Goal: Feedback & Contribution: Leave review/rating

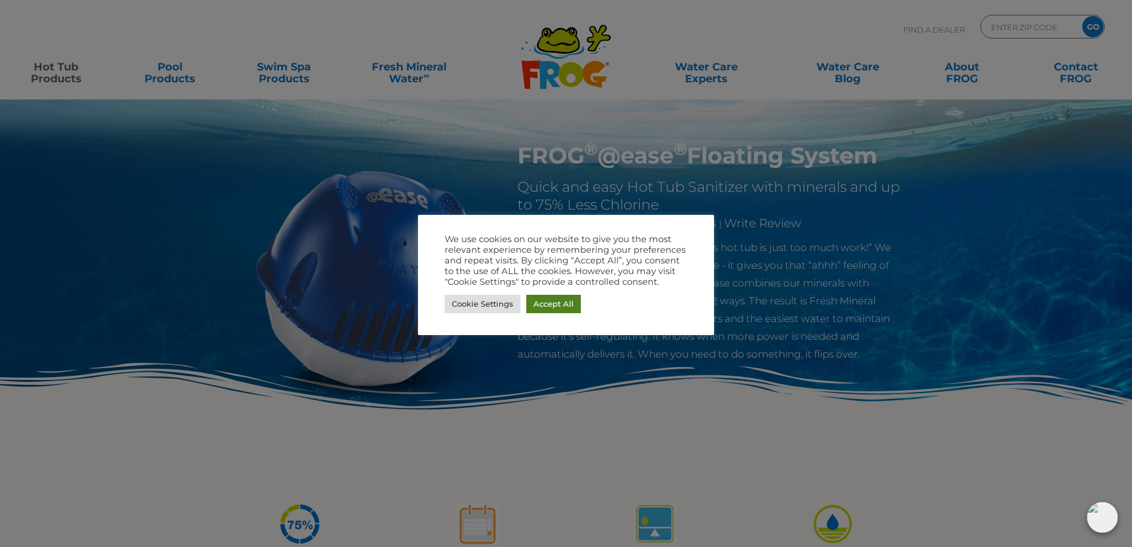
click at [536, 303] on link "Accept All" at bounding box center [554, 304] width 54 height 18
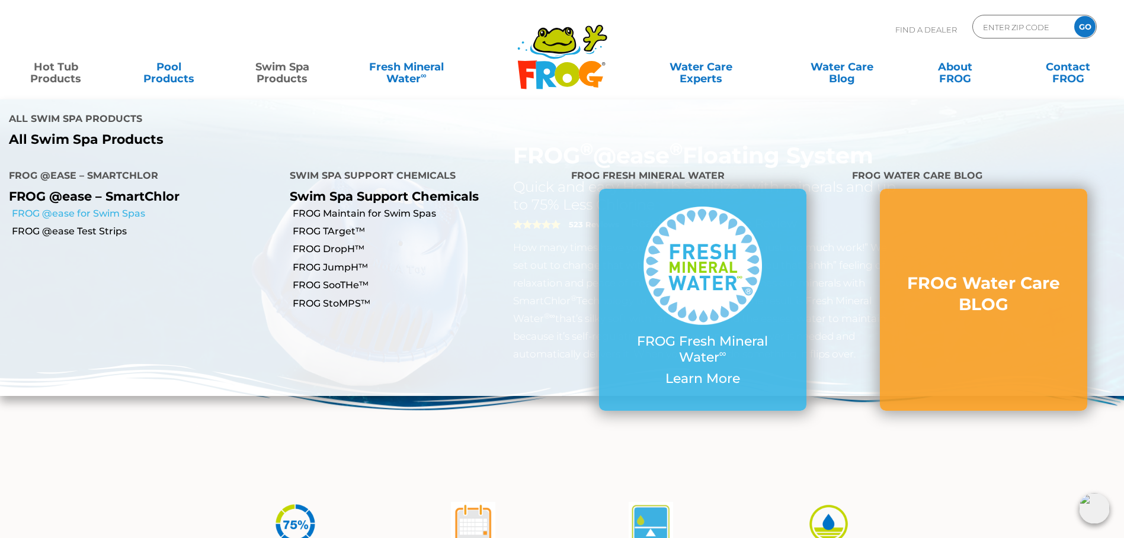
click at [130, 207] on link "FROG @ease for Swim Spas" at bounding box center [146, 213] width 269 height 13
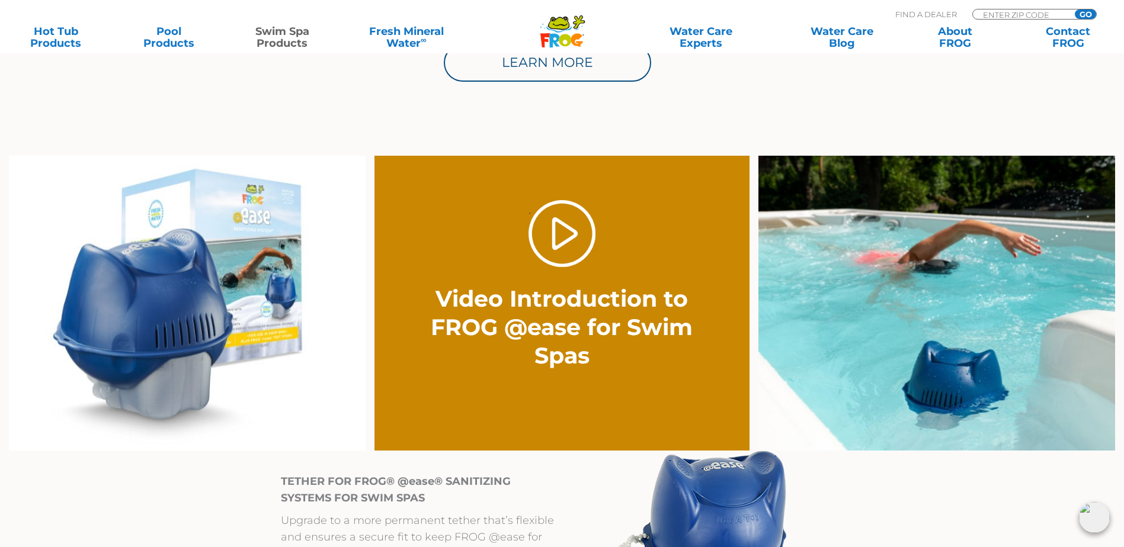
scroll to position [829, 0]
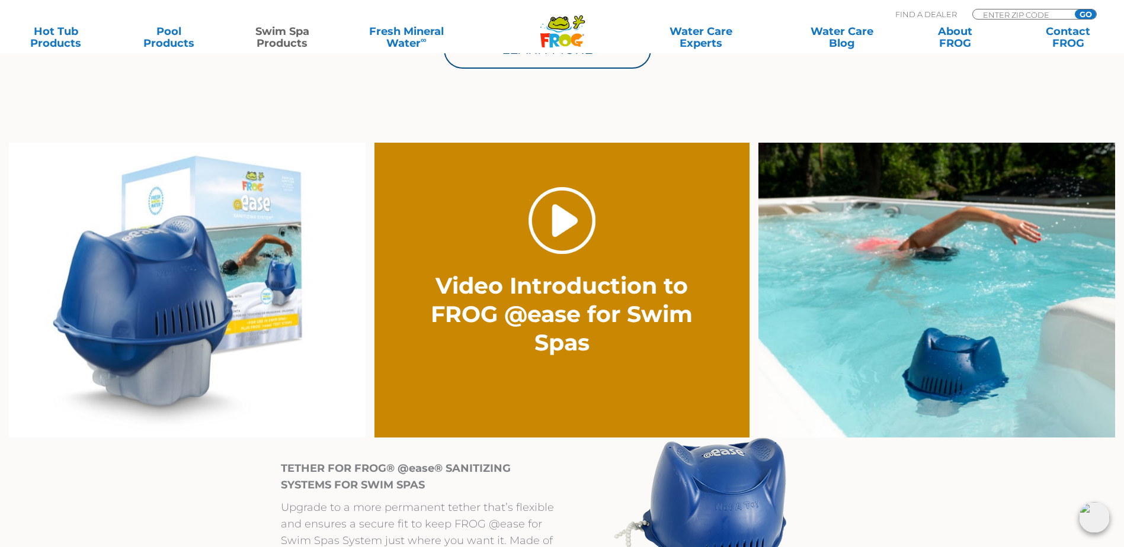
click at [582, 245] on link "." at bounding box center [561, 220] width 67 height 67
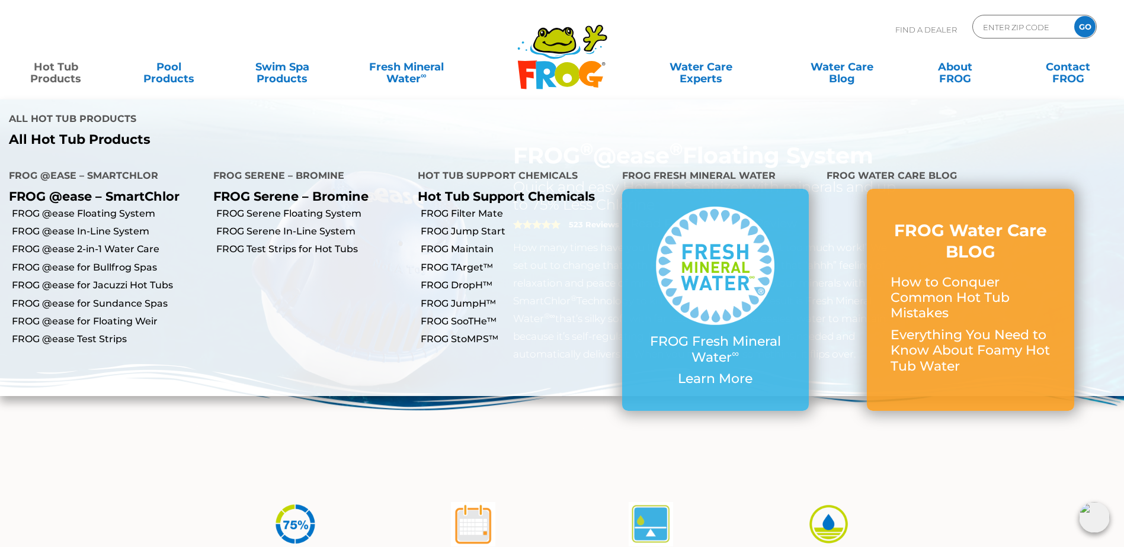
click at [66, 77] on link "Hot Tub Products" at bounding box center [56, 67] width 88 height 24
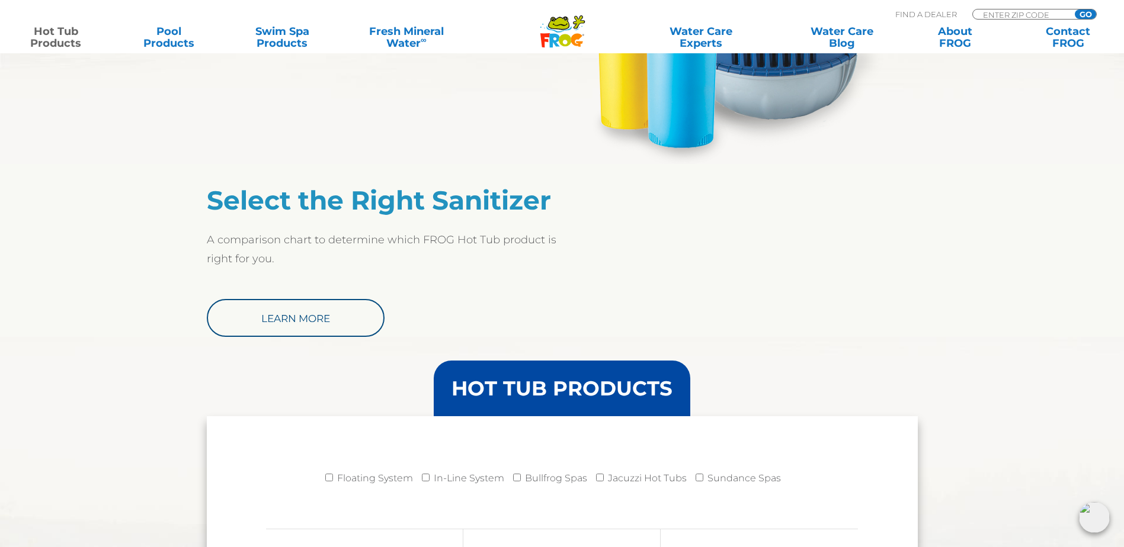
scroll to position [888, 0]
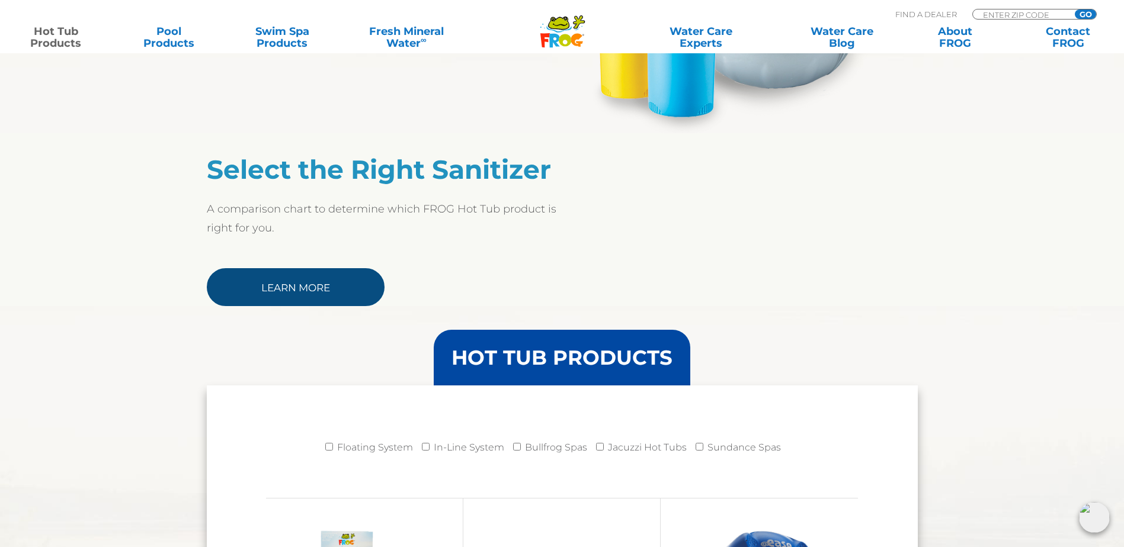
click at [320, 284] on link "Learn More" at bounding box center [296, 287] width 178 height 38
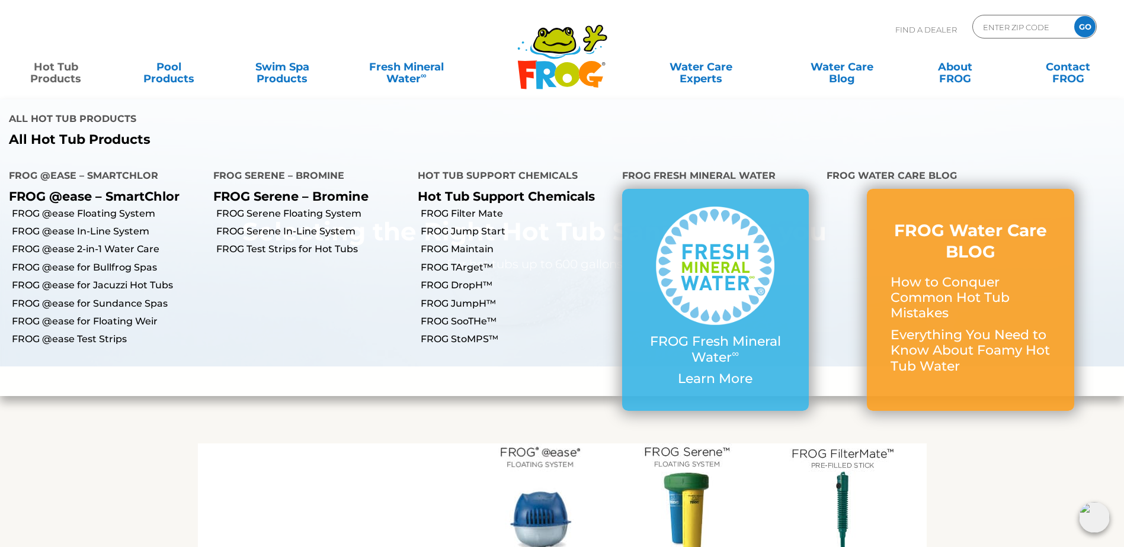
click at [58, 79] on link "Hot Tub Products" at bounding box center [56, 67] width 88 height 24
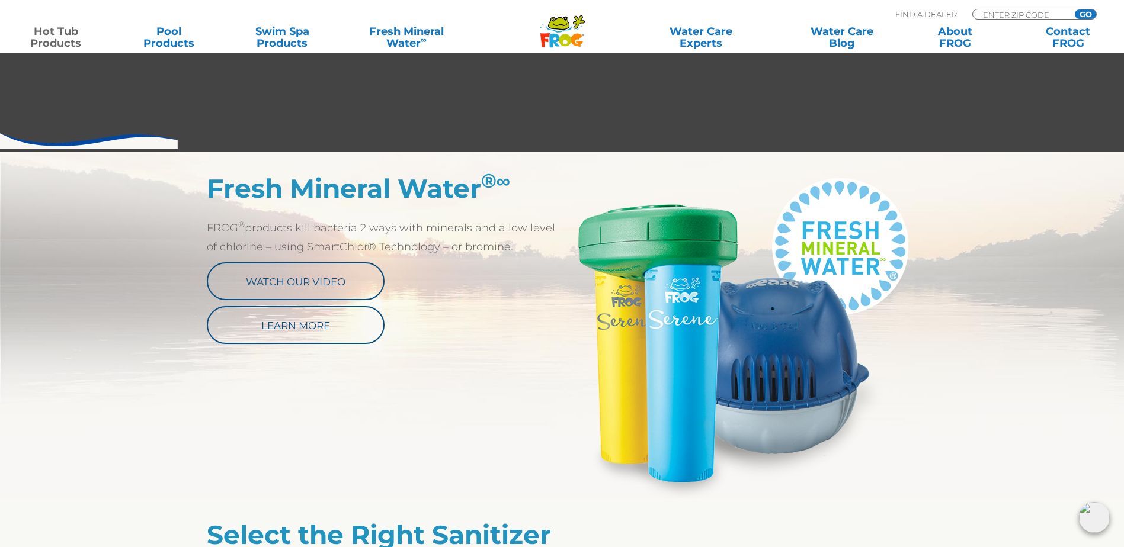
scroll to position [533, 0]
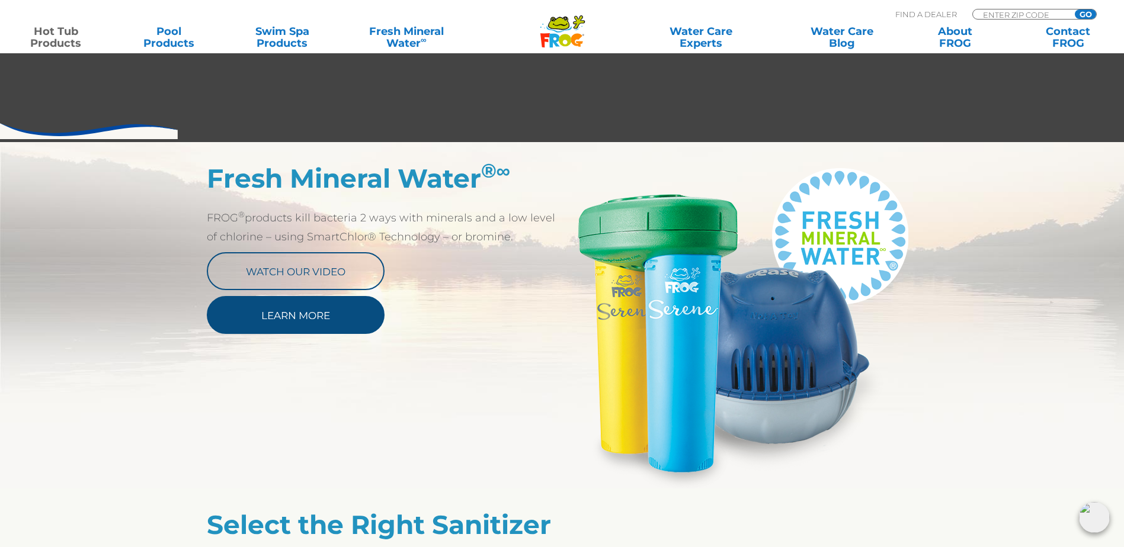
click at [266, 316] on link "Learn More" at bounding box center [296, 315] width 178 height 38
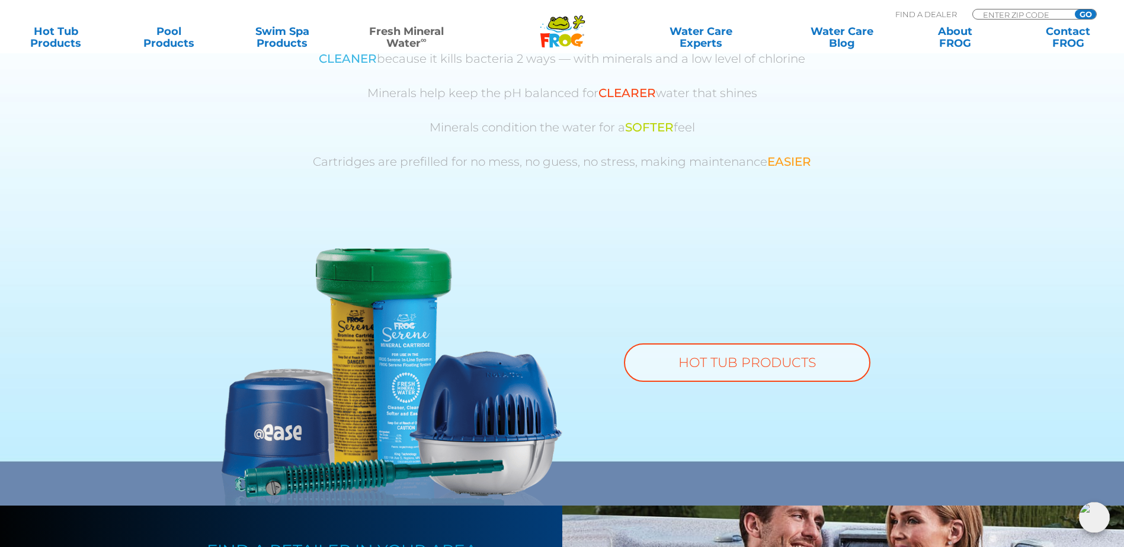
scroll to position [676, 0]
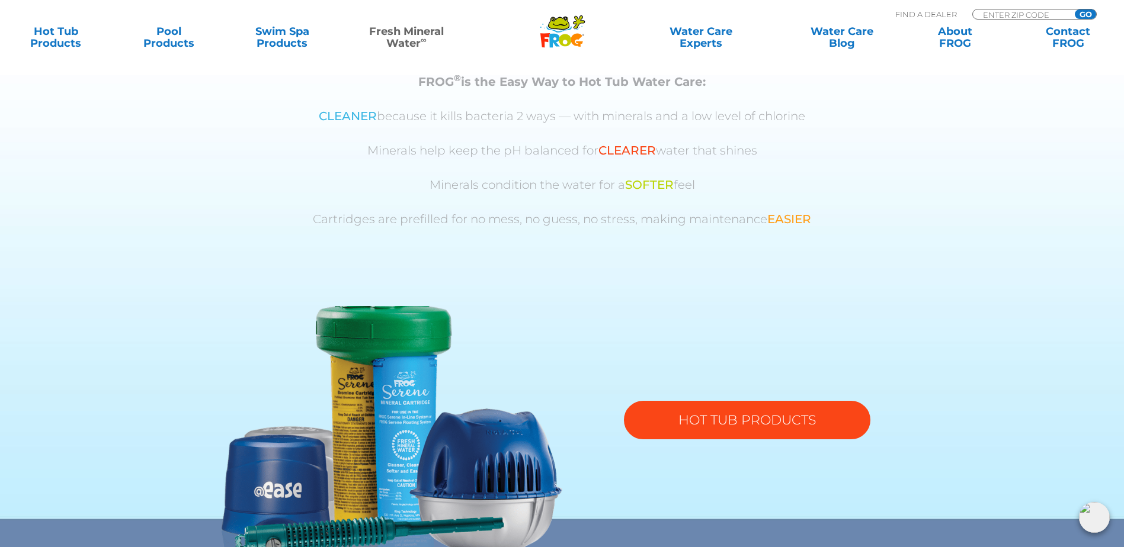
click at [769, 418] on link "HOT TUB PRODUCTS" at bounding box center [747, 420] width 246 height 38
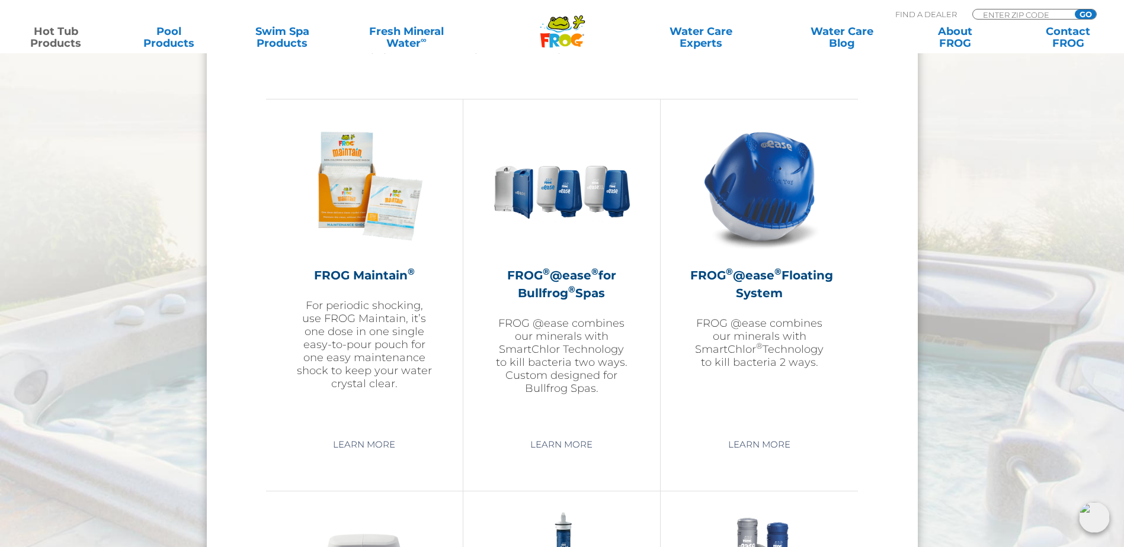
scroll to position [1303, 0]
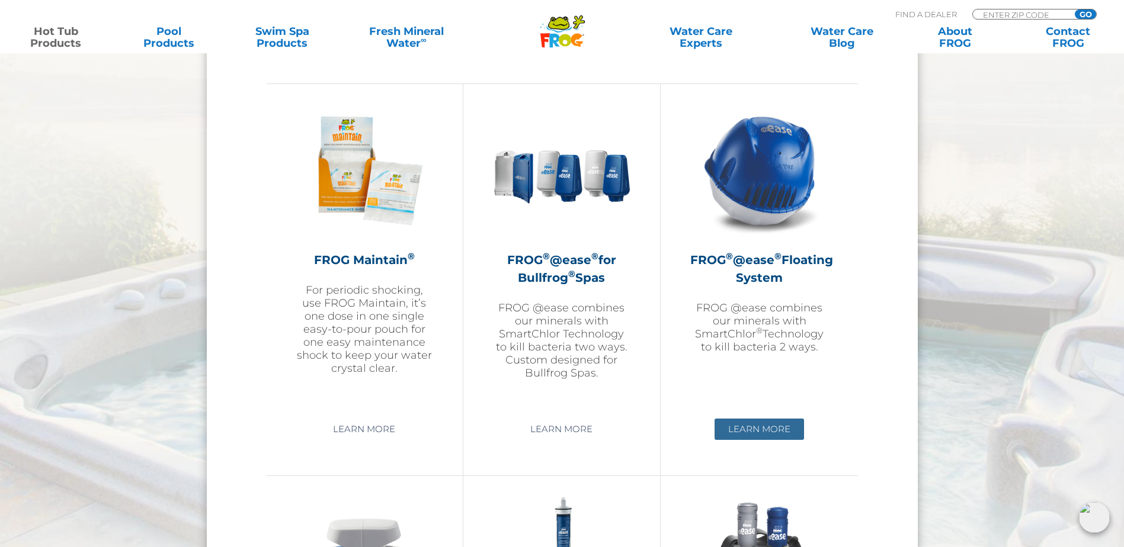
click at [778, 431] on link "Learn More" at bounding box center [758, 429] width 89 height 21
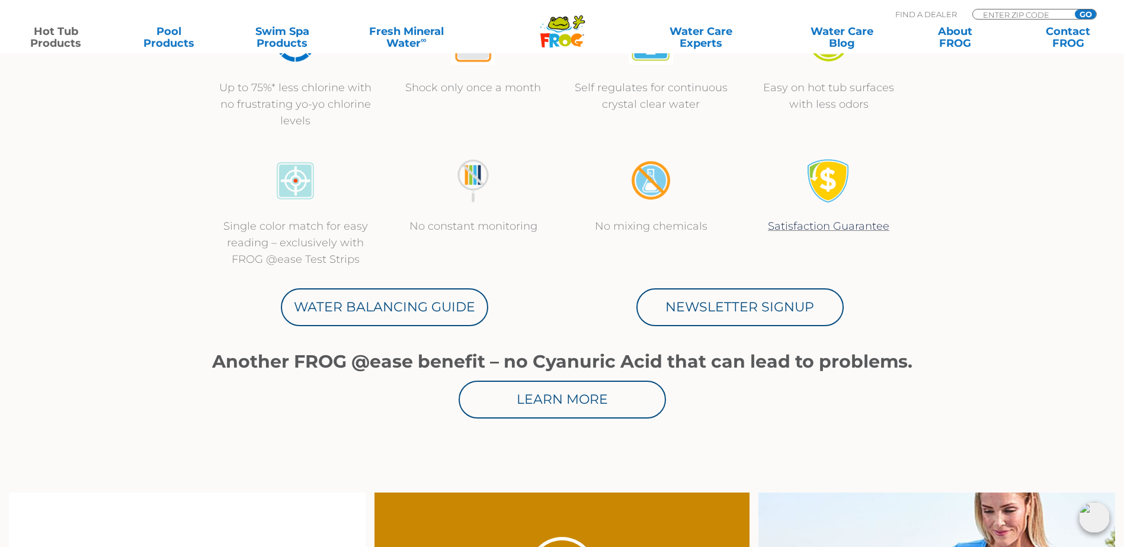
scroll to position [711, 0]
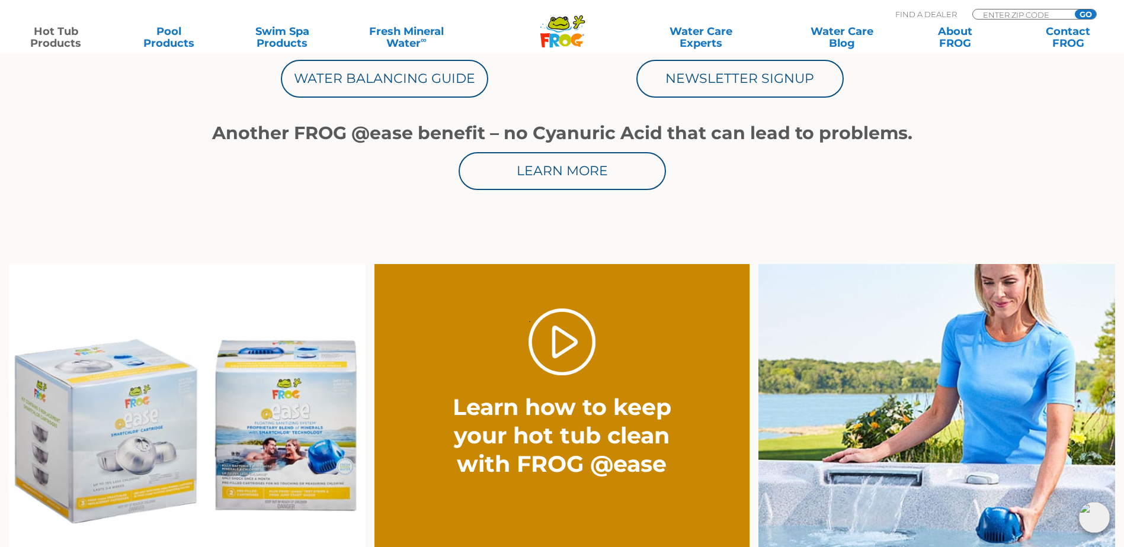
click at [165, 422] on img at bounding box center [187, 412] width 357 height 296
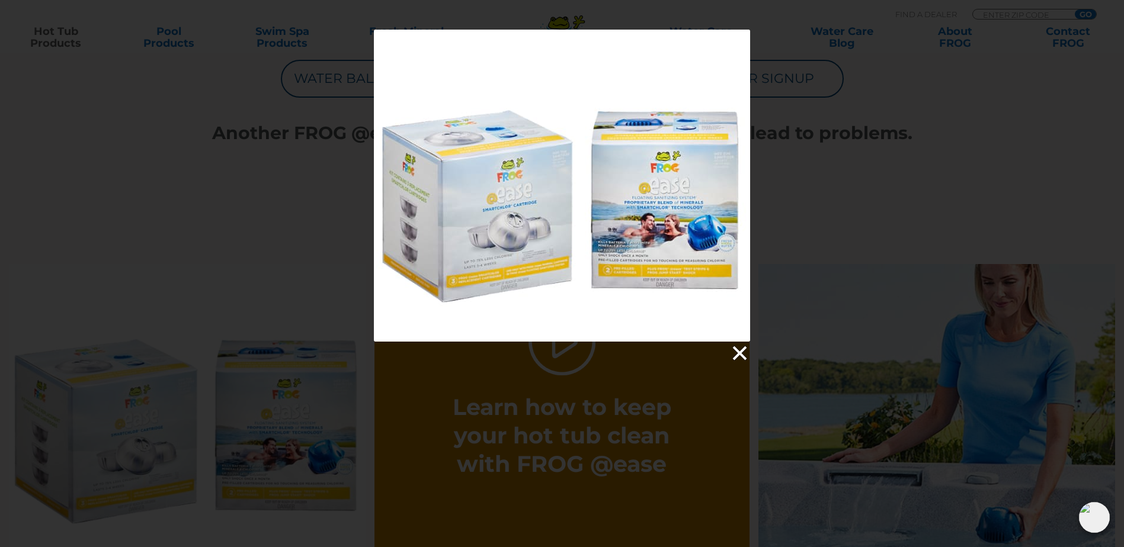
click at [739, 349] on link at bounding box center [739, 354] width 18 height 18
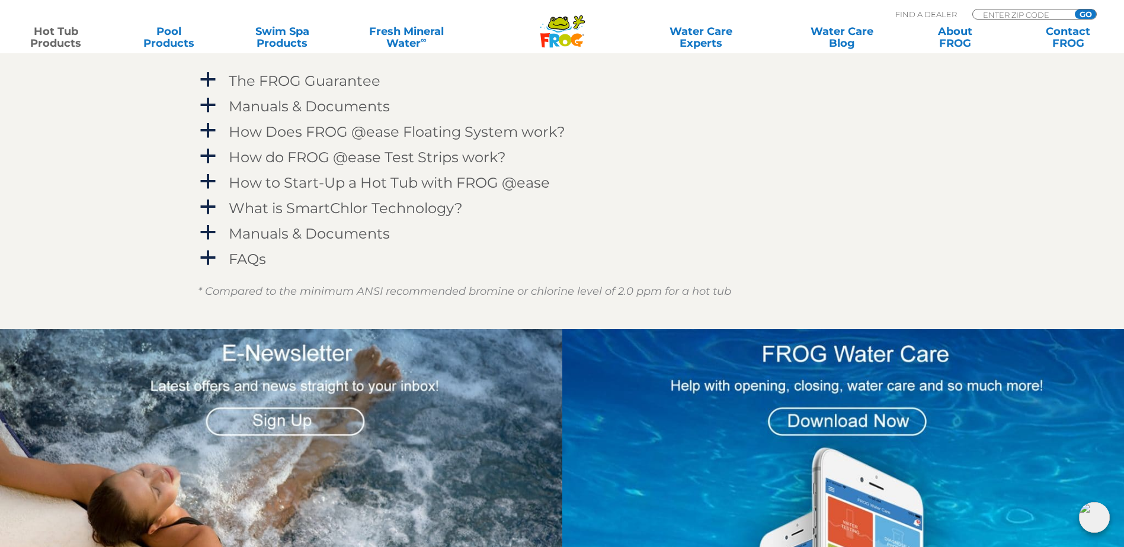
scroll to position [1303, 0]
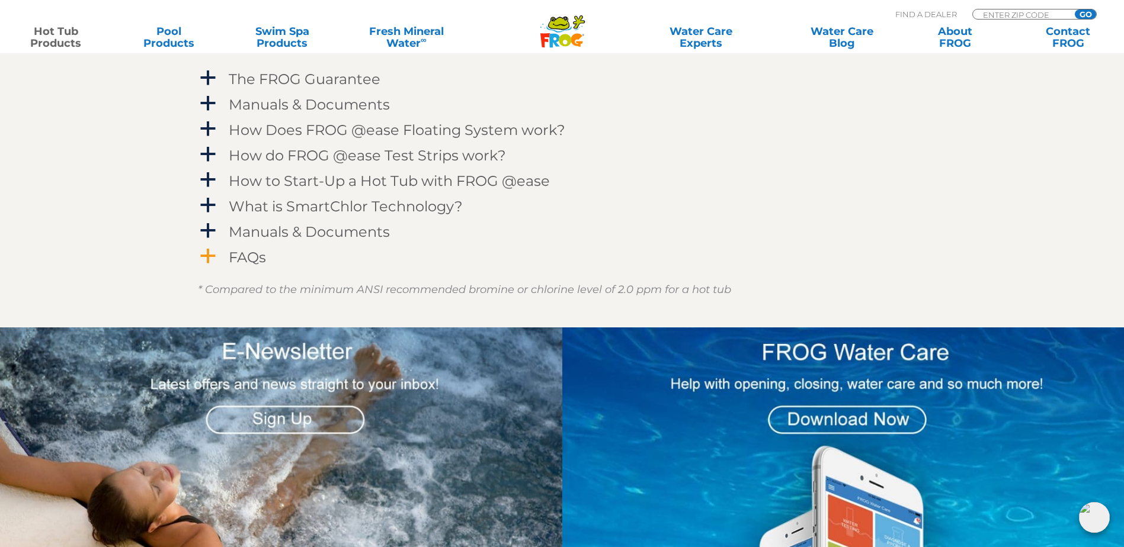
click at [245, 260] on h4 "FAQs" at bounding box center [247, 257] width 37 height 16
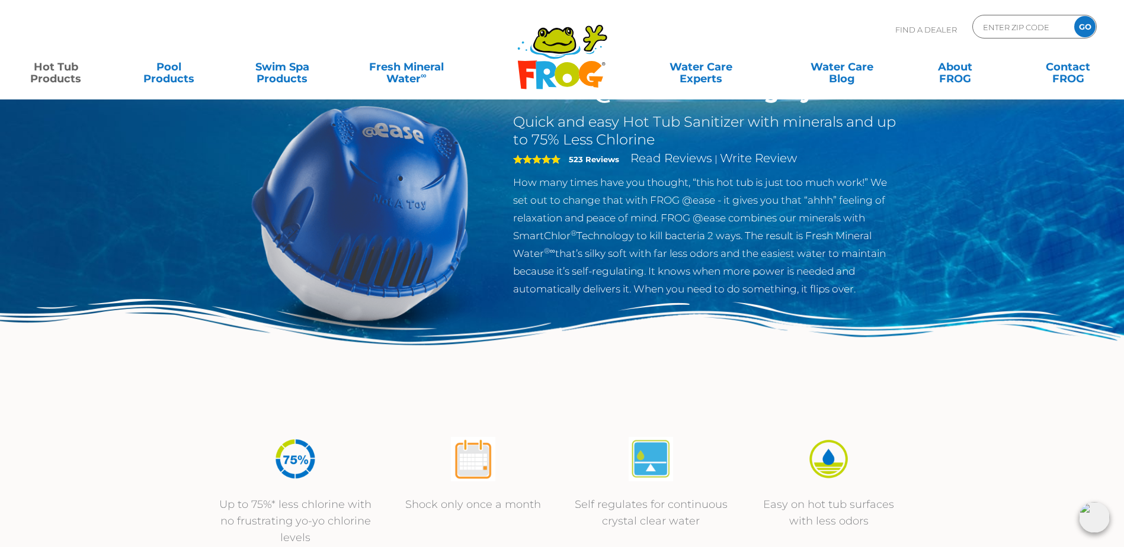
scroll to position [0, 0]
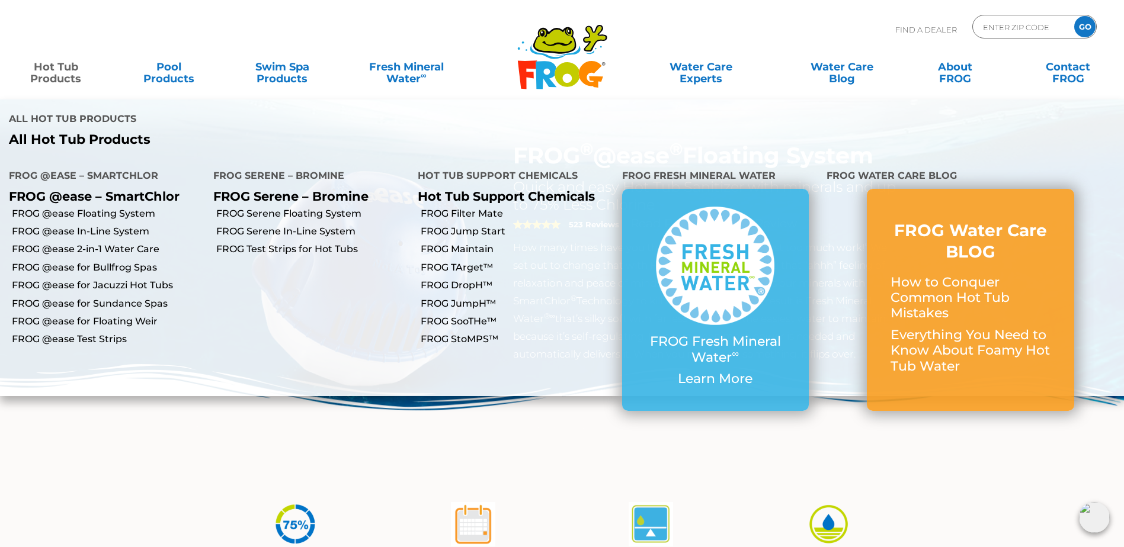
click at [52, 70] on link "Hot Tub Products" at bounding box center [56, 67] width 88 height 24
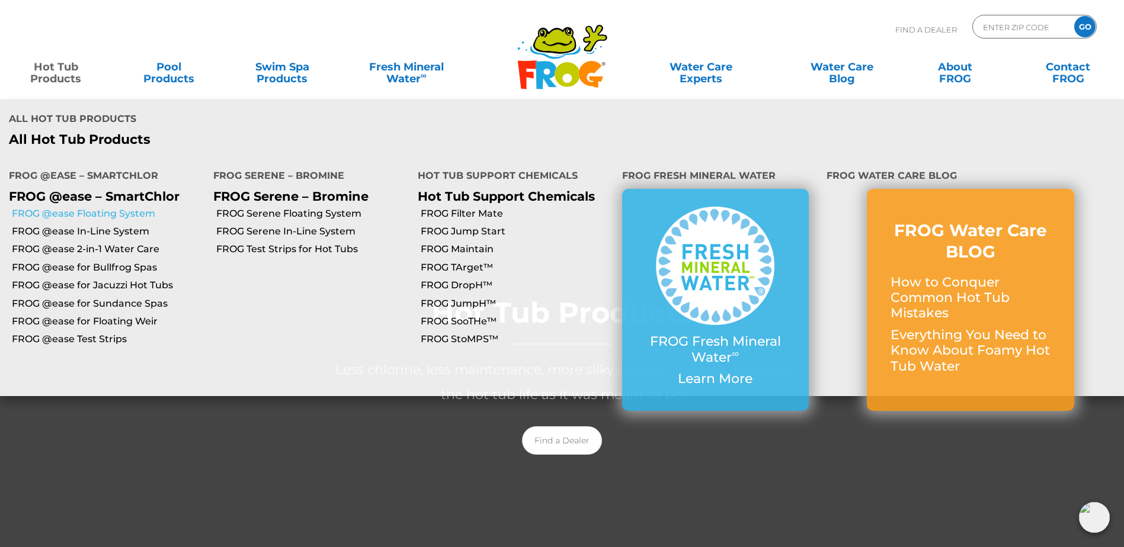
click at [130, 207] on link "FROG @ease Floating System" at bounding box center [108, 213] width 192 height 13
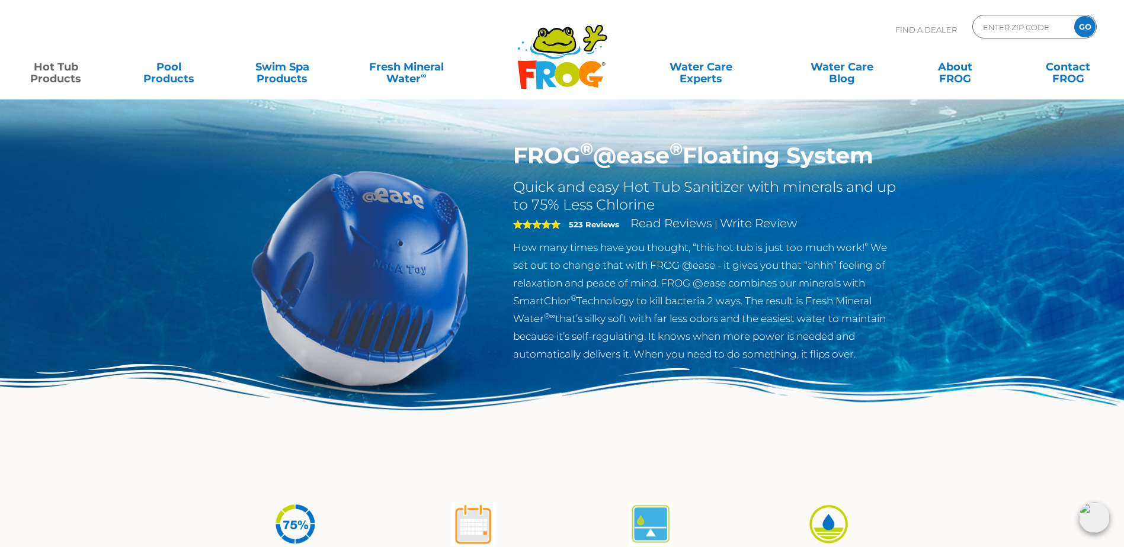
click at [582, 70] on icon at bounding box center [590, 74] width 24 height 27
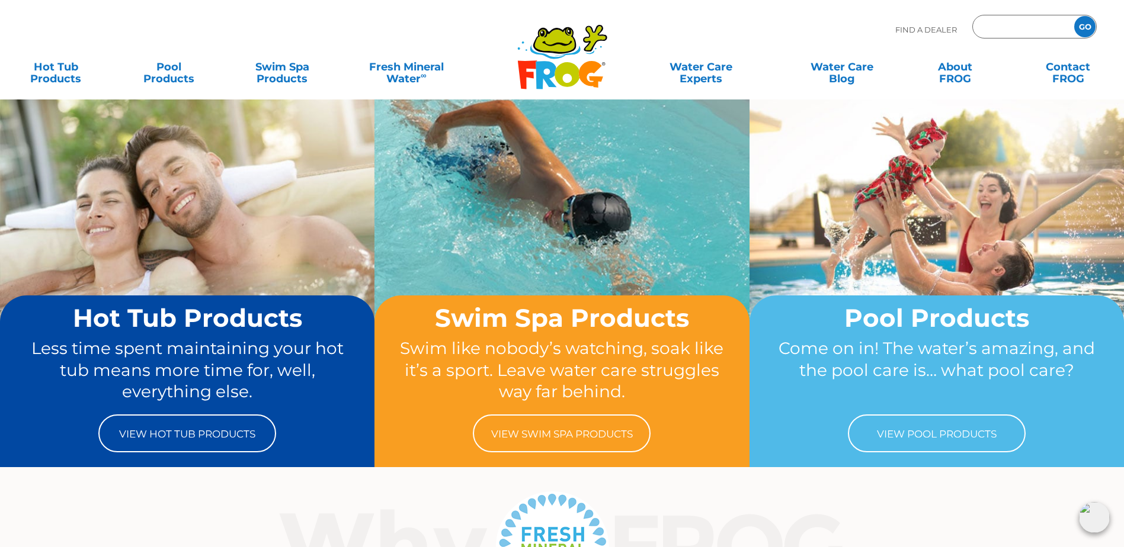
click at [1013, 25] on input "Zip Code Form" at bounding box center [1021, 26] width 80 height 17
type input "36117"
click at [1084, 24] on input "GO" at bounding box center [1084, 26] width 21 height 21
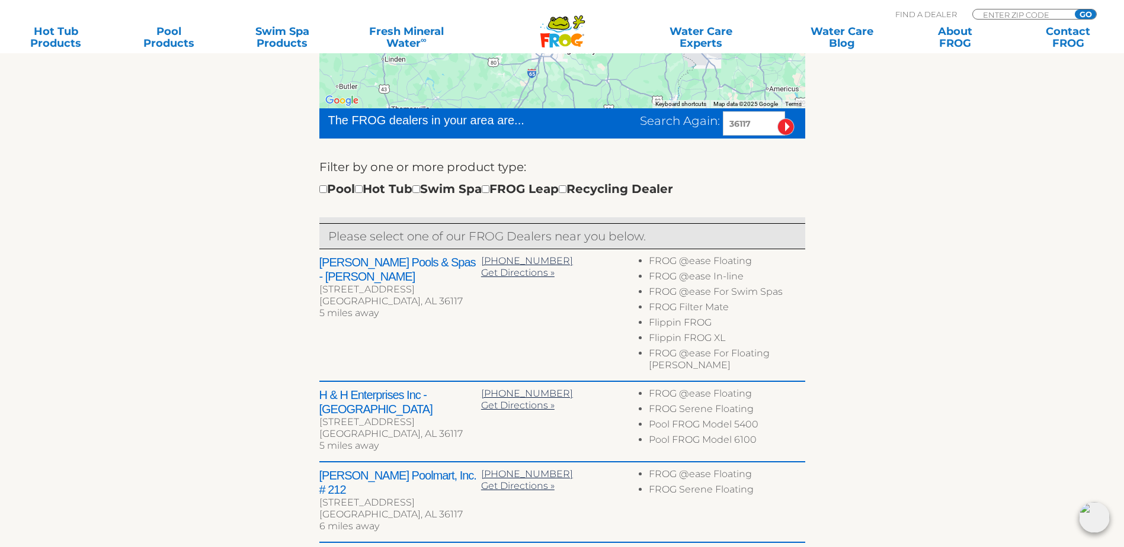
scroll to position [296, 0]
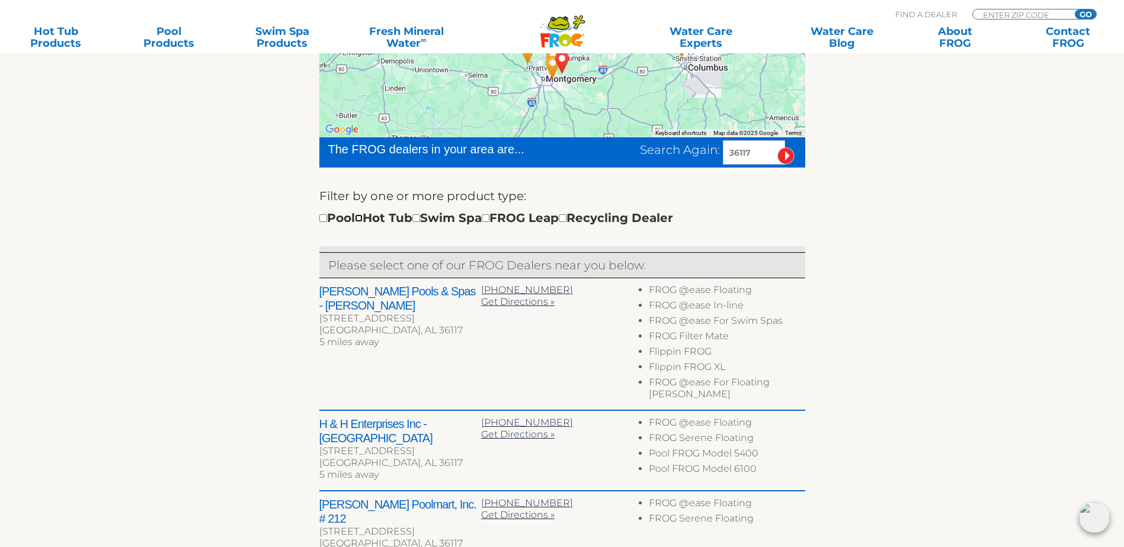
click at [362, 222] on input "checkbox" at bounding box center [359, 218] width 8 height 8
checkbox input "true"
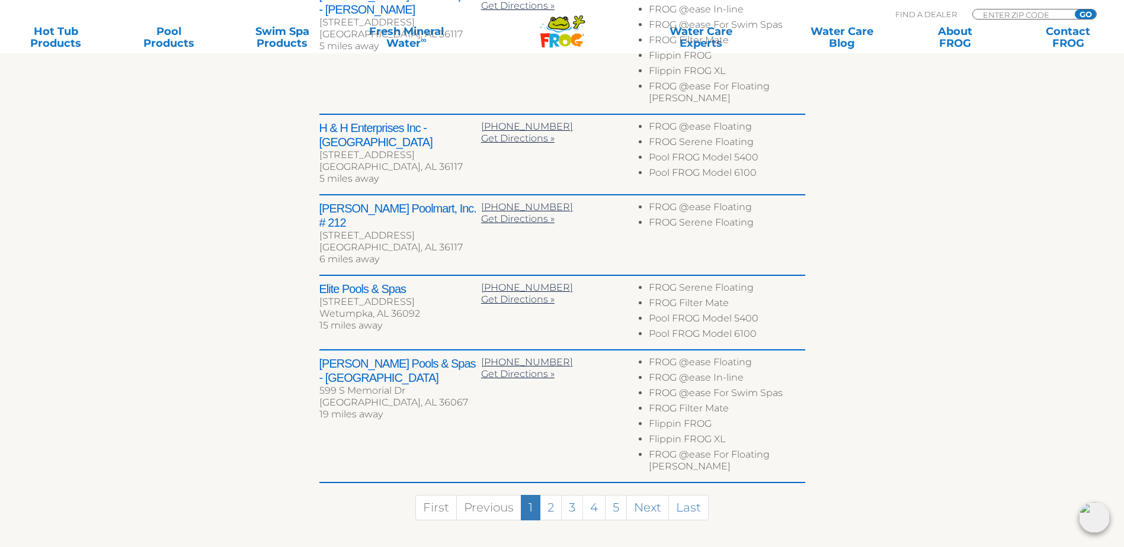
scroll to position [651, 0]
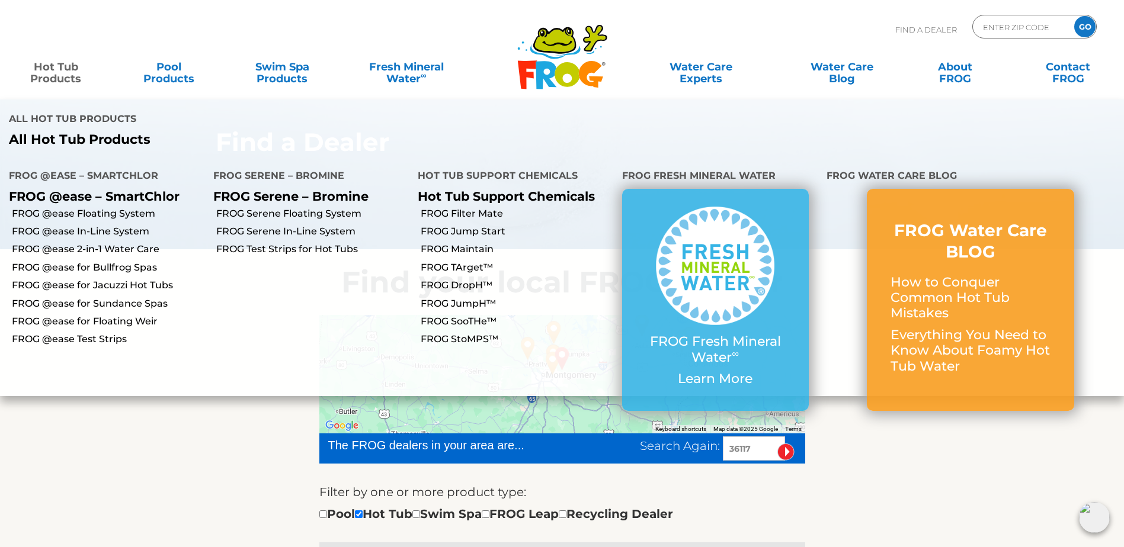
click at [78, 71] on link "Hot Tub Products" at bounding box center [56, 67] width 88 height 24
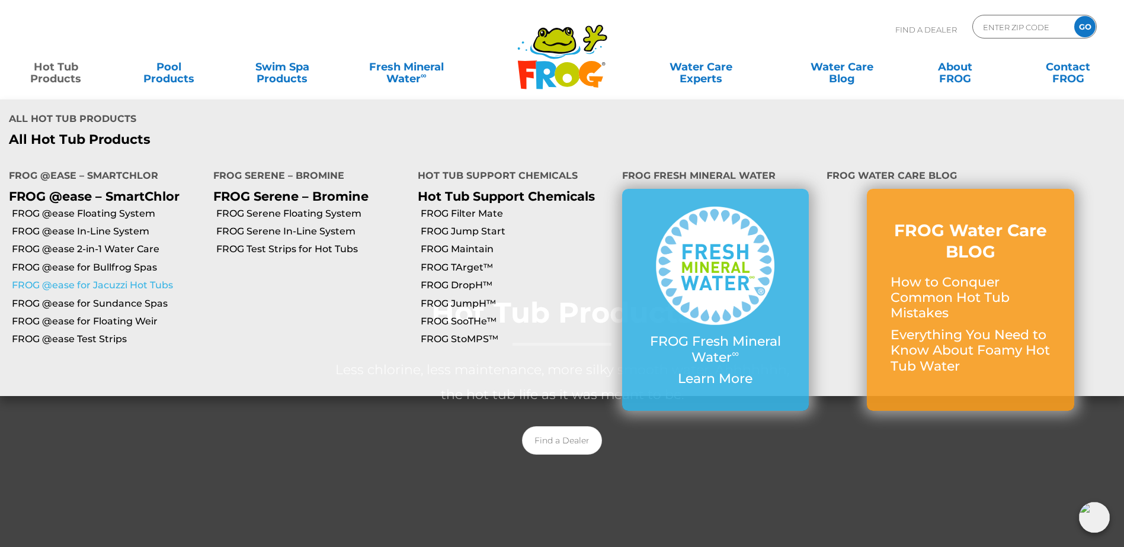
click at [78, 279] on link "FROG @ease for Jacuzzi Hot Tubs" at bounding box center [108, 285] width 192 height 13
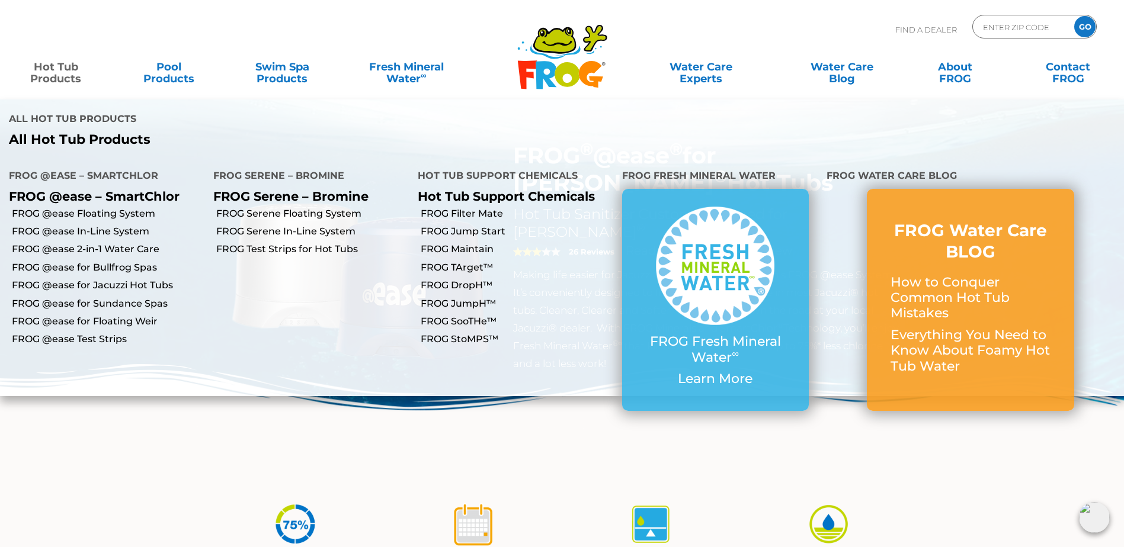
click at [58, 70] on link "Hot Tub Products" at bounding box center [56, 67] width 88 height 24
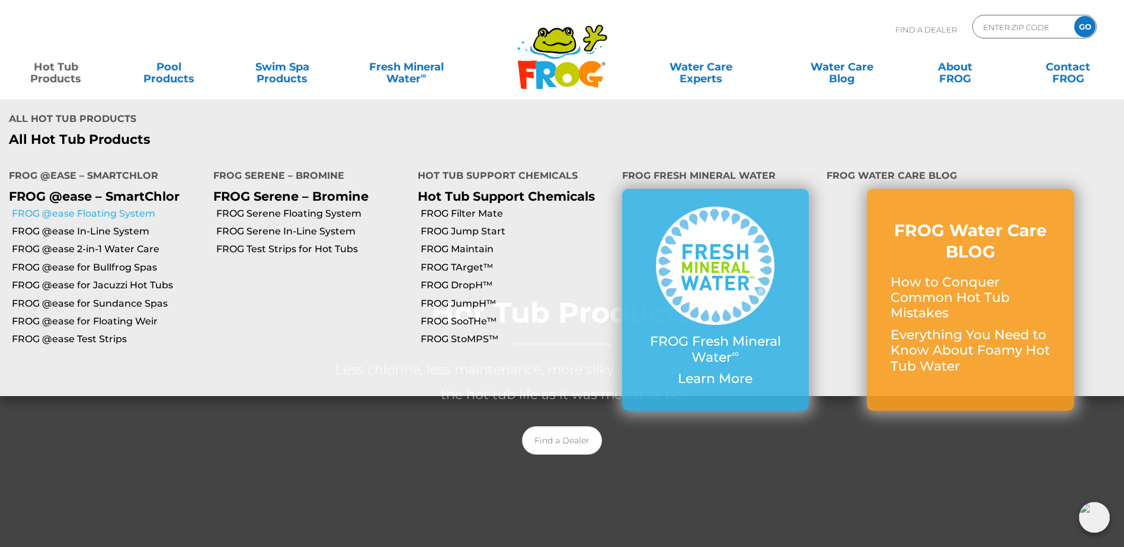
click at [80, 207] on link "FROG @ease Floating System" at bounding box center [108, 213] width 192 height 13
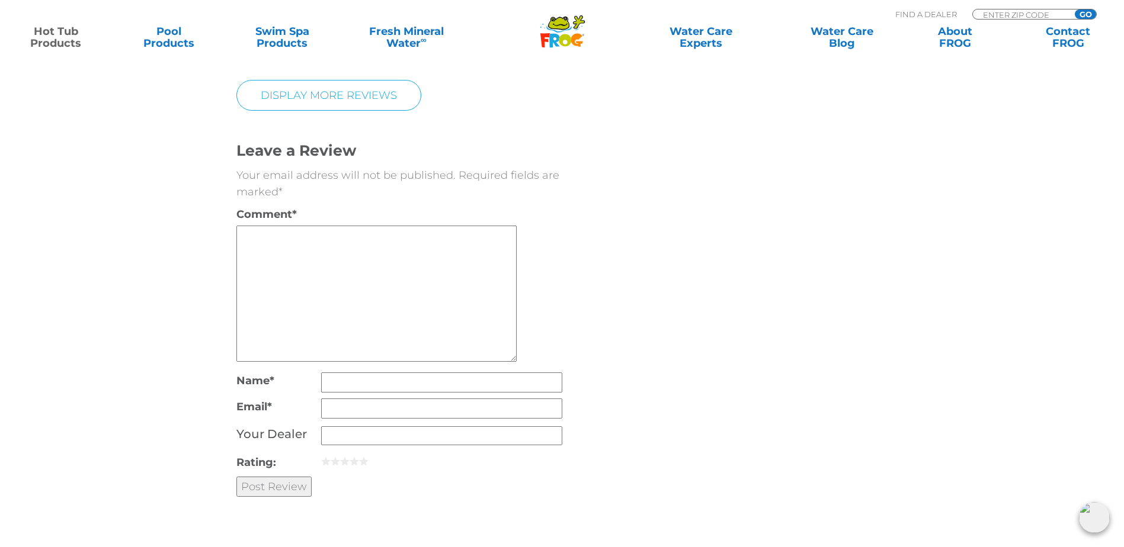
scroll to position [2784, 0]
click at [425, 227] on textarea "Comment *" at bounding box center [376, 295] width 280 height 136
click at [399, 240] on textarea "I hate visiting web pages that won't provide a price. I guess i wont bother byu…" at bounding box center [376, 295] width 280 height 136
type textarea "I hate visiting web pages that won't provide a price. I guess I won't bother bu…"
click at [405, 374] on input "Name *" at bounding box center [441, 384] width 241 height 20
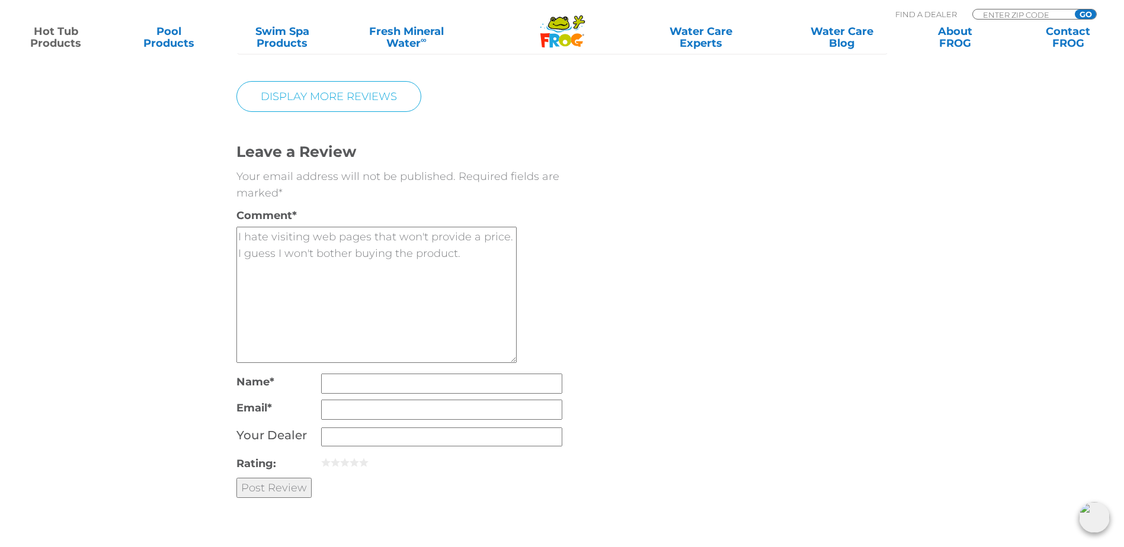
click at [283, 477] on input "Post Review" at bounding box center [273, 487] width 75 height 20
click at [413, 374] on input "Name *" at bounding box center [441, 384] width 241 height 20
type input "no name needed since no price provided"
click at [382, 400] on input "Email *" at bounding box center [441, 410] width 241 height 20
type input "m&m@[DOMAIN_NAME]"
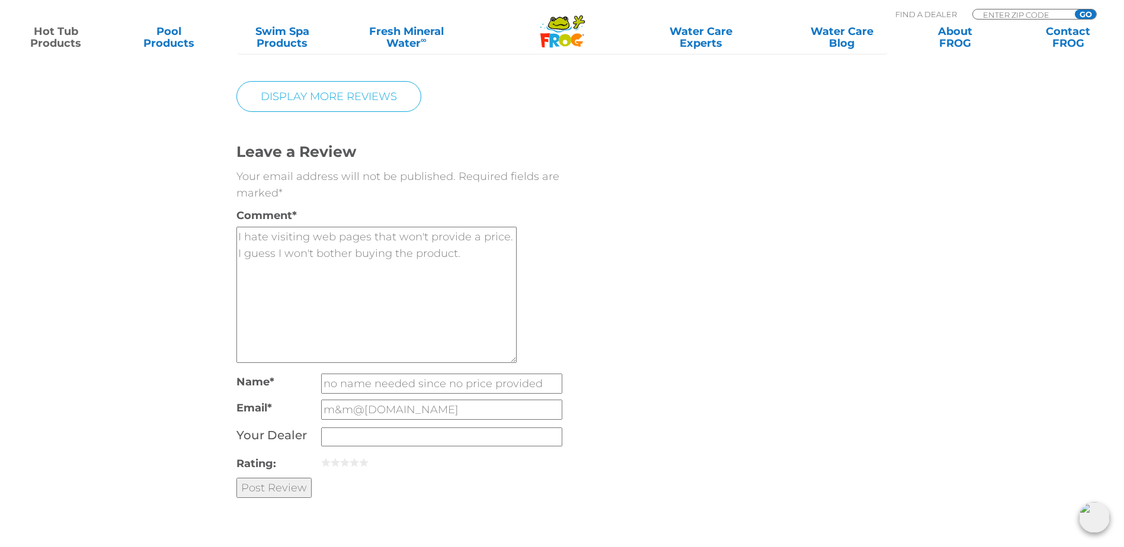
click at [370, 428] on input "Your Dealer" at bounding box center [441, 437] width 241 height 19
type input "n/a"
drag, startPoint x: 276, startPoint y: 471, endPoint x: 667, endPoint y: 40, distance: 582.8
click at [278, 477] on input "Post Review" at bounding box center [273, 487] width 75 height 20
click at [694, 364] on div "Leave a Review Cancel reply Your email address will not be published. Required …" at bounding box center [561, 308] width 651 height 392
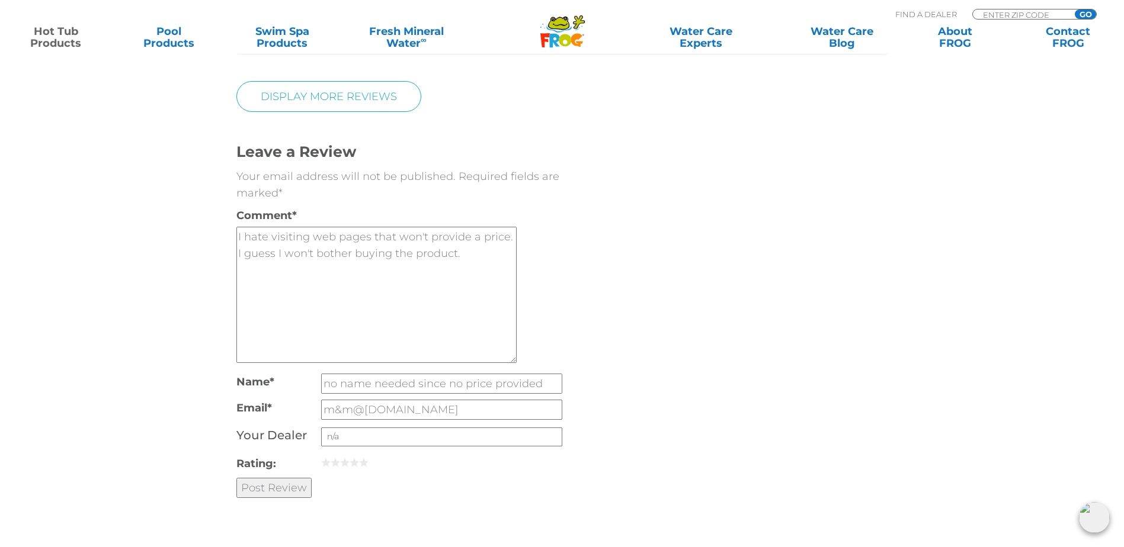
drag, startPoint x: 392, startPoint y: 392, endPoint x: 364, endPoint y: 395, distance: 28.0
click at [364, 400] on input "m&m@[DOMAIN_NAME]" at bounding box center [441, 410] width 241 height 20
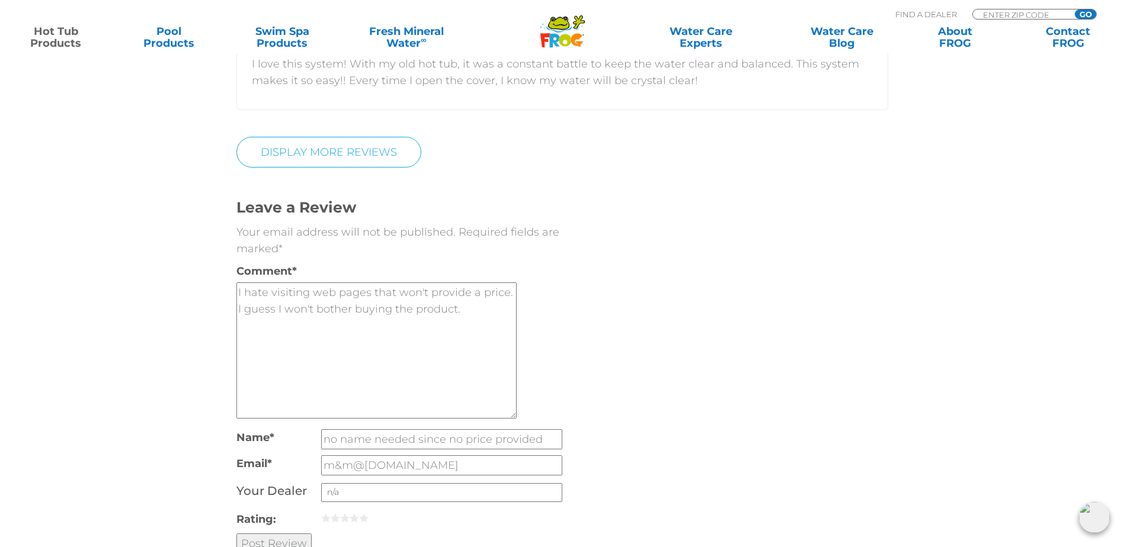
scroll to position [2902, 0]
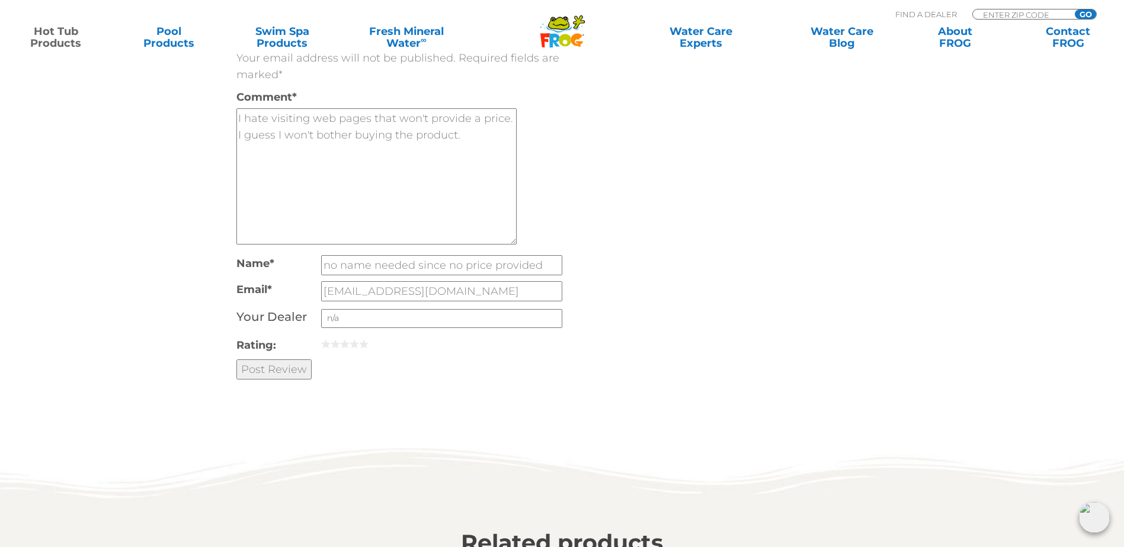
type input "[EMAIL_ADDRESS][DOMAIN_NAME]"
click at [298, 359] on input "Post Review" at bounding box center [273, 369] width 75 height 20
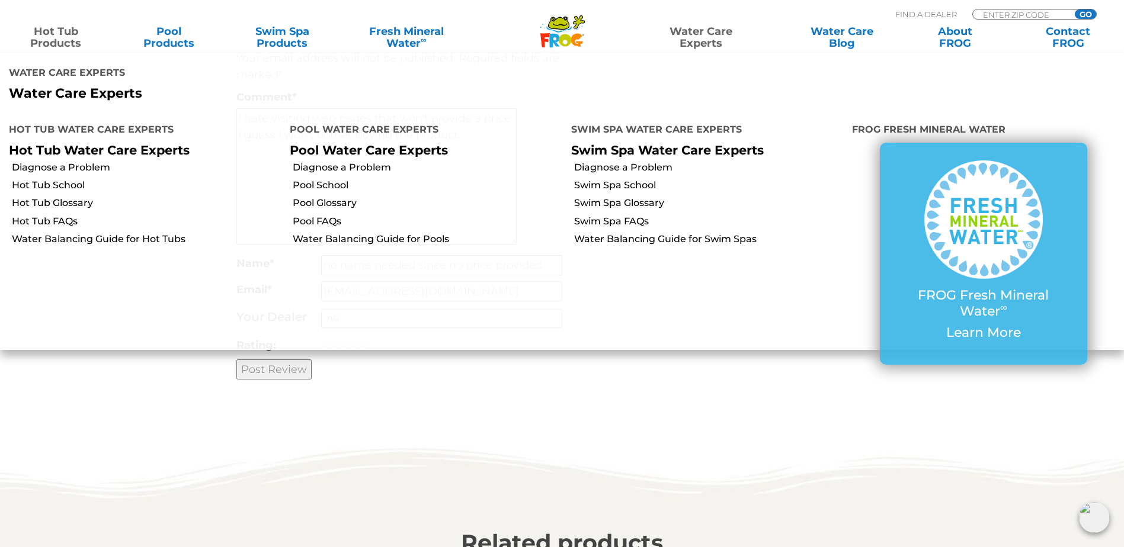
click at [487, 359] on p "Post Review" at bounding box center [399, 369] width 326 height 20
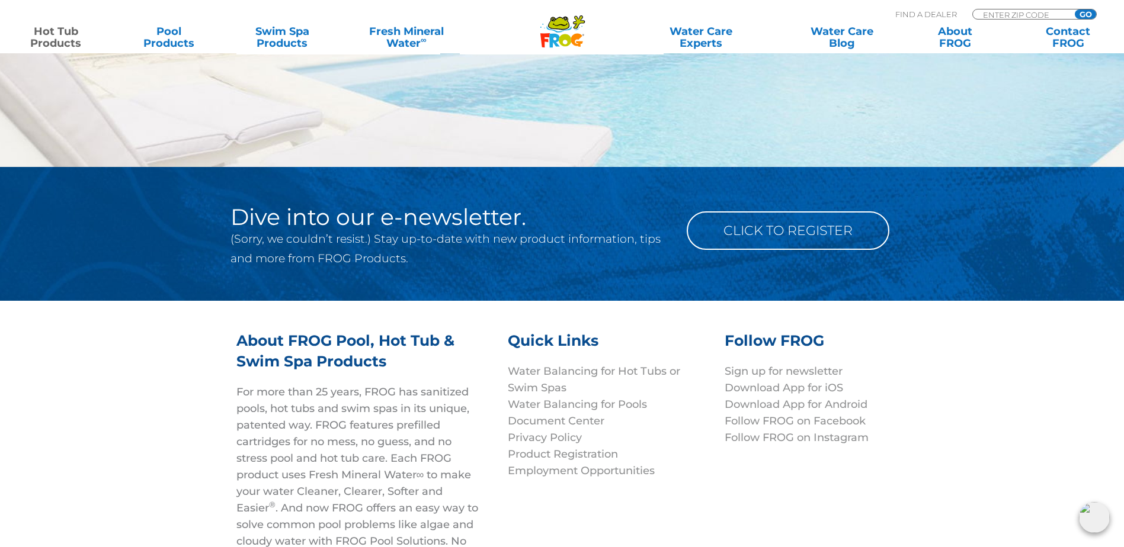
scroll to position [4061, 0]
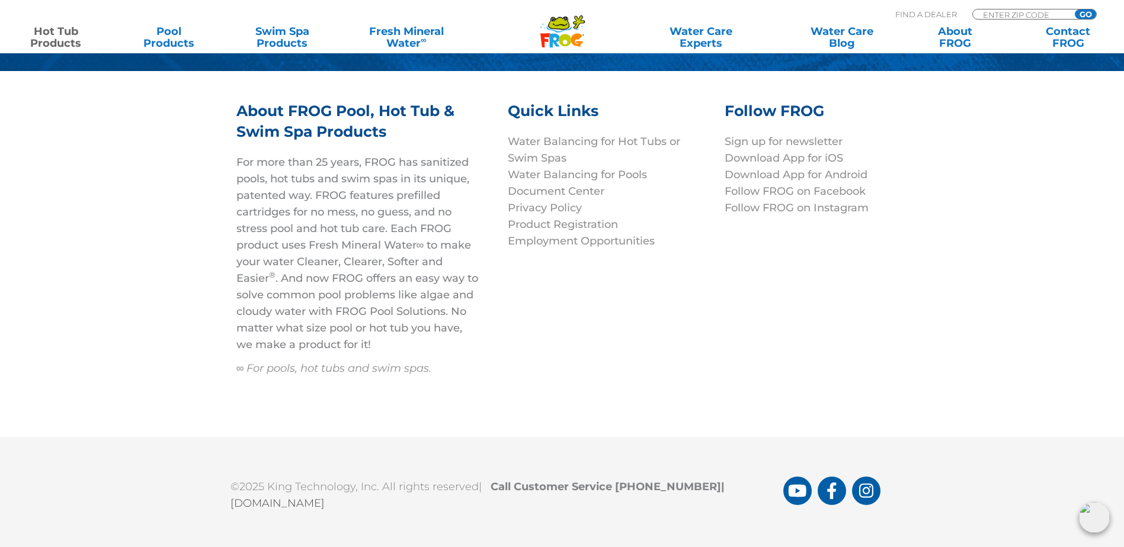
click at [1094, 515] on img at bounding box center [1094, 517] width 31 height 31
